Goal: Check status

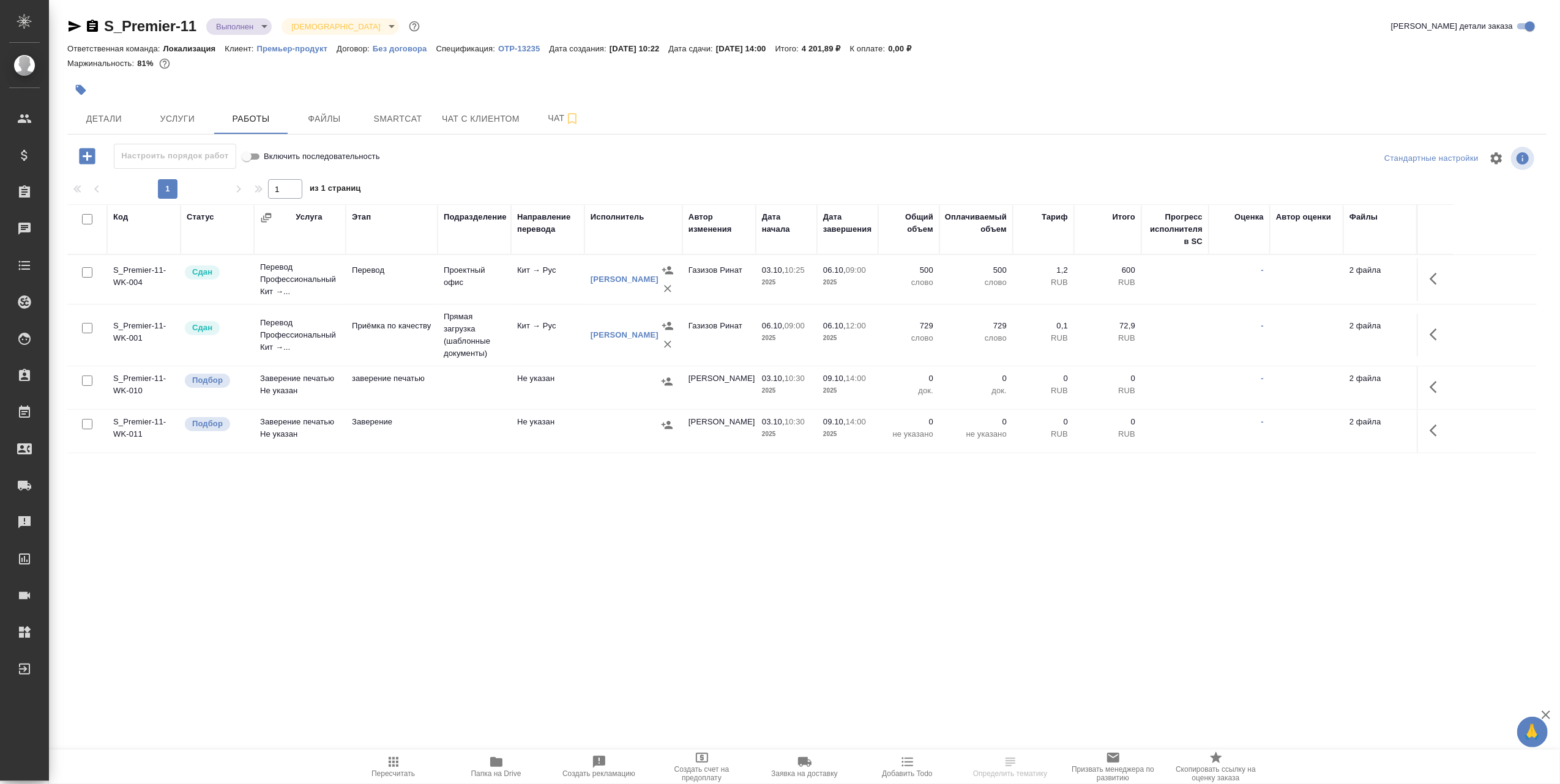
drag, startPoint x: 618, startPoint y: 238, endPoint x: 620, endPoint y: 248, distance: 10.2
click at [619, 245] on div "Исполнитель" at bounding box center [633, 229] width 86 height 36
drag, startPoint x: 620, startPoint y: 248, endPoint x: 620, endPoint y: 238, distance: 10.0
click at [620, 248] on th "Исполнитель" at bounding box center [633, 229] width 98 height 50
click at [617, 216] on div "Исполнитель" at bounding box center [617, 217] width 54 height 12
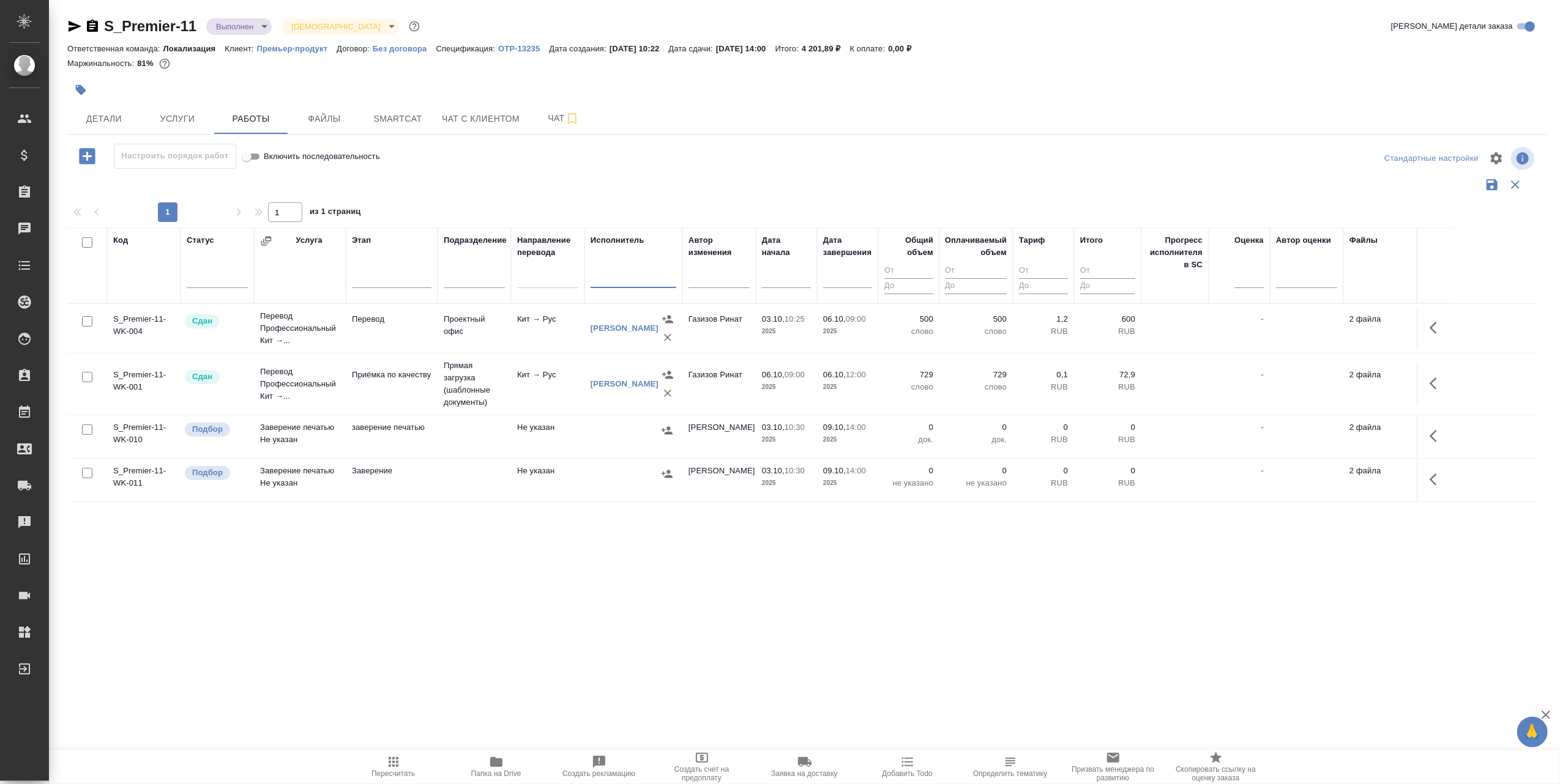
click at [617, 285] on input "text" at bounding box center [633, 280] width 86 height 15
click at [620, 278] on input "text" at bounding box center [633, 280] width 86 height 15
click at [622, 278] on input "text" at bounding box center [633, 280] width 86 height 15
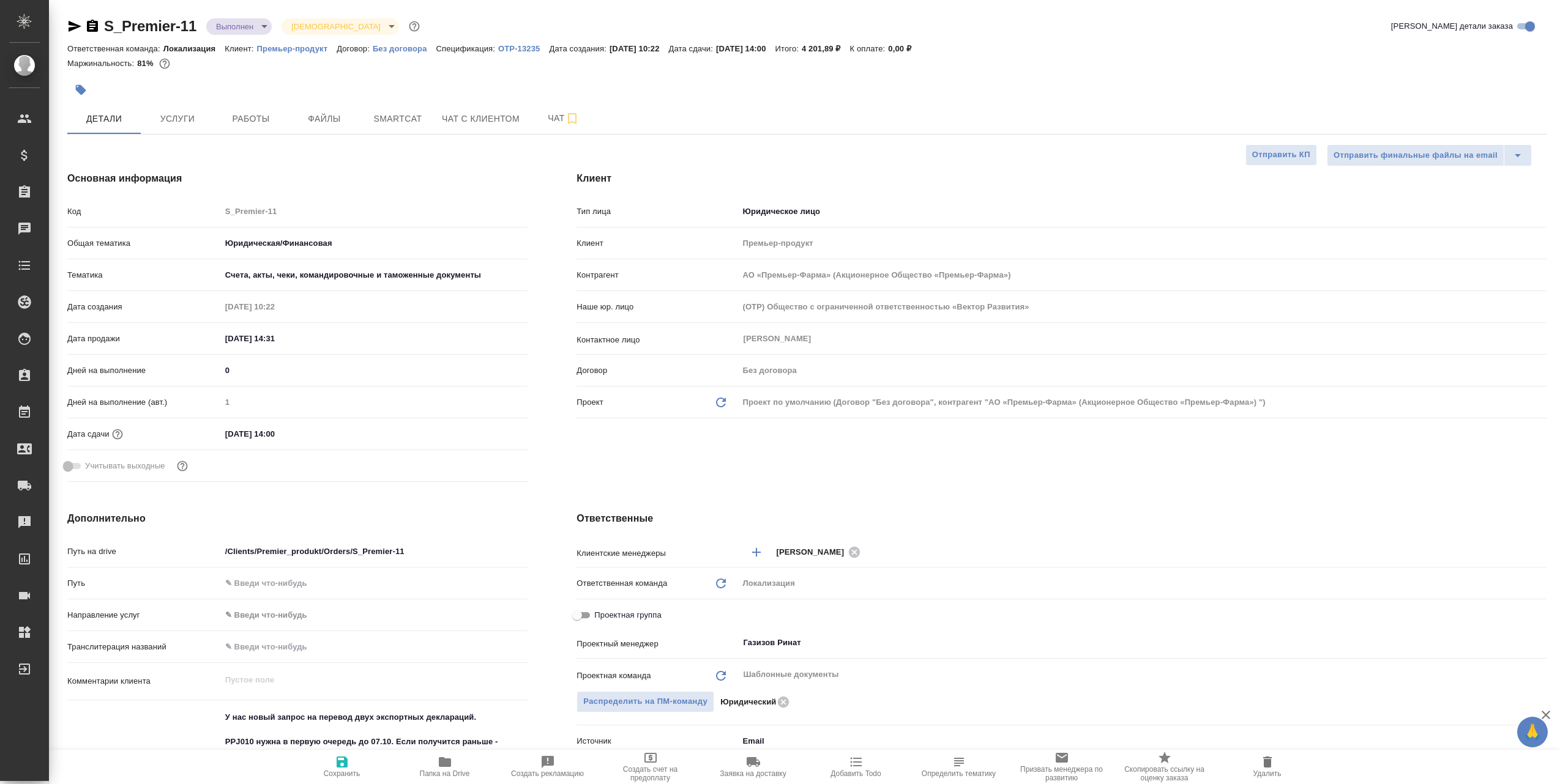
select select "RU"
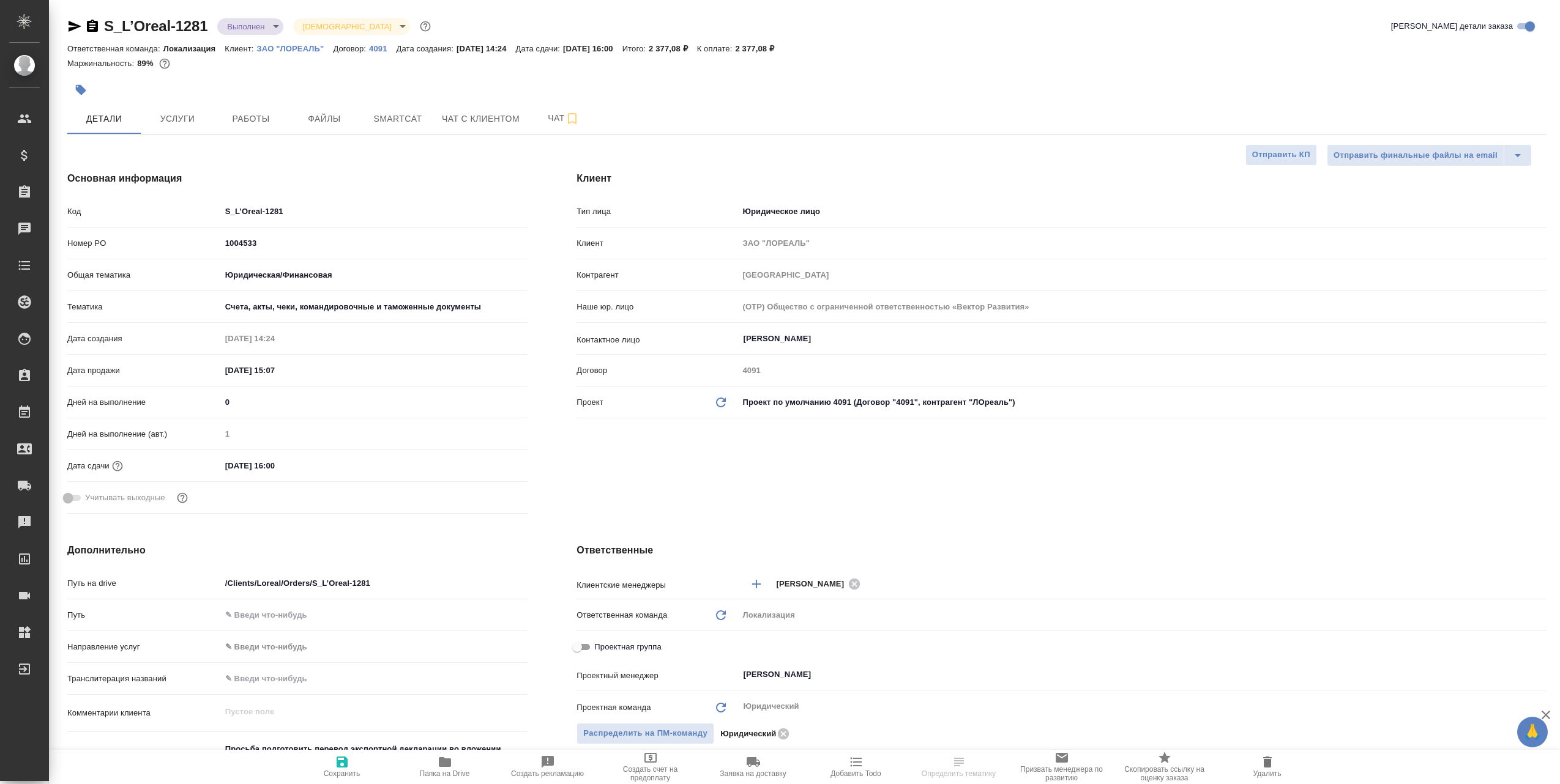
select select "RU"
type textarea "x"
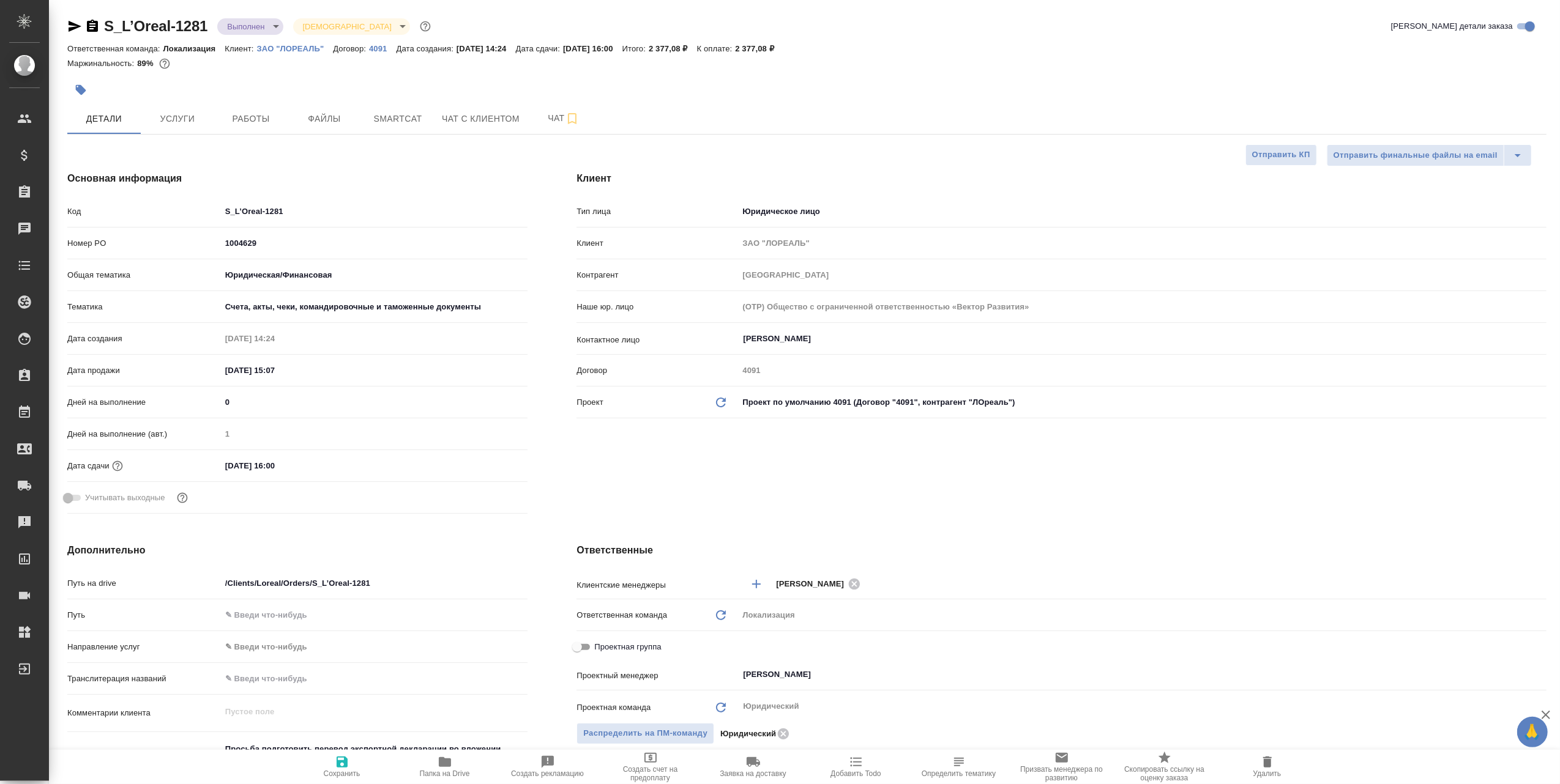
type textarea "x"
